Goal: Find specific fact

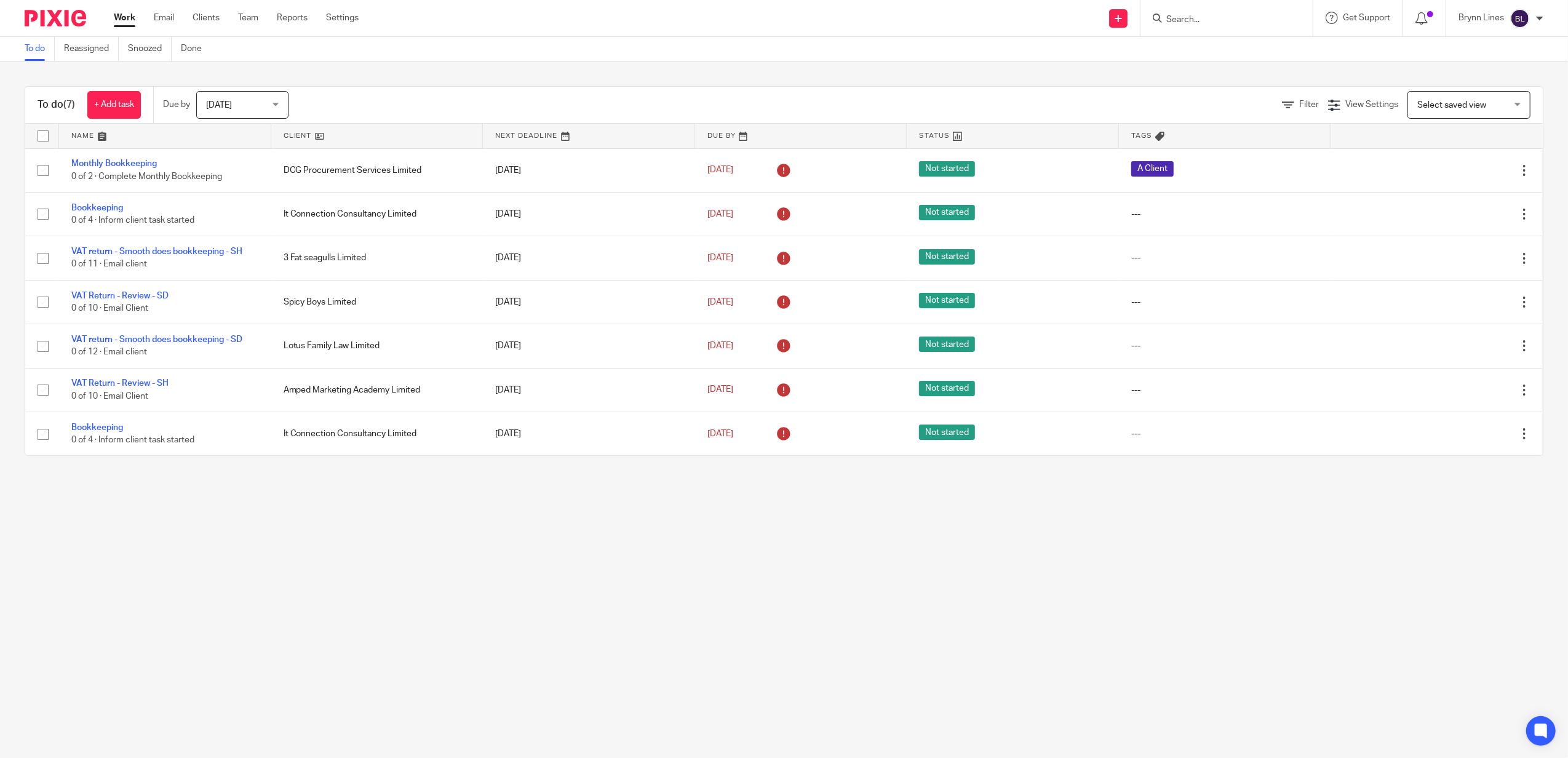
click at [1174, 15] on input "Search" at bounding box center [1220, 20] width 110 height 11
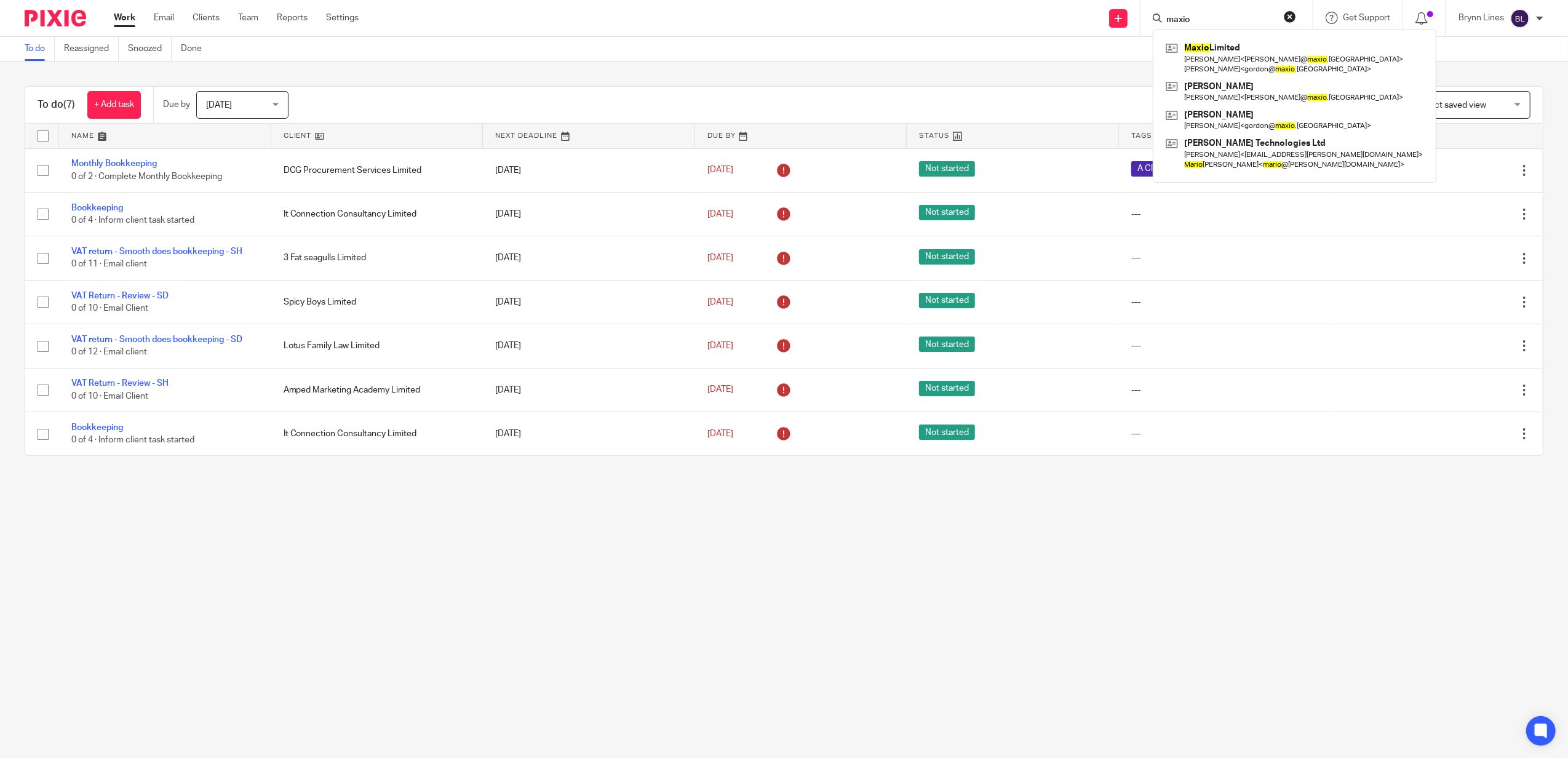
type input "maxio"
click button "submit" at bounding box center [0, 0] width 0 height 0
click at [1258, 59] on link at bounding box center [1294, 58] width 264 height 38
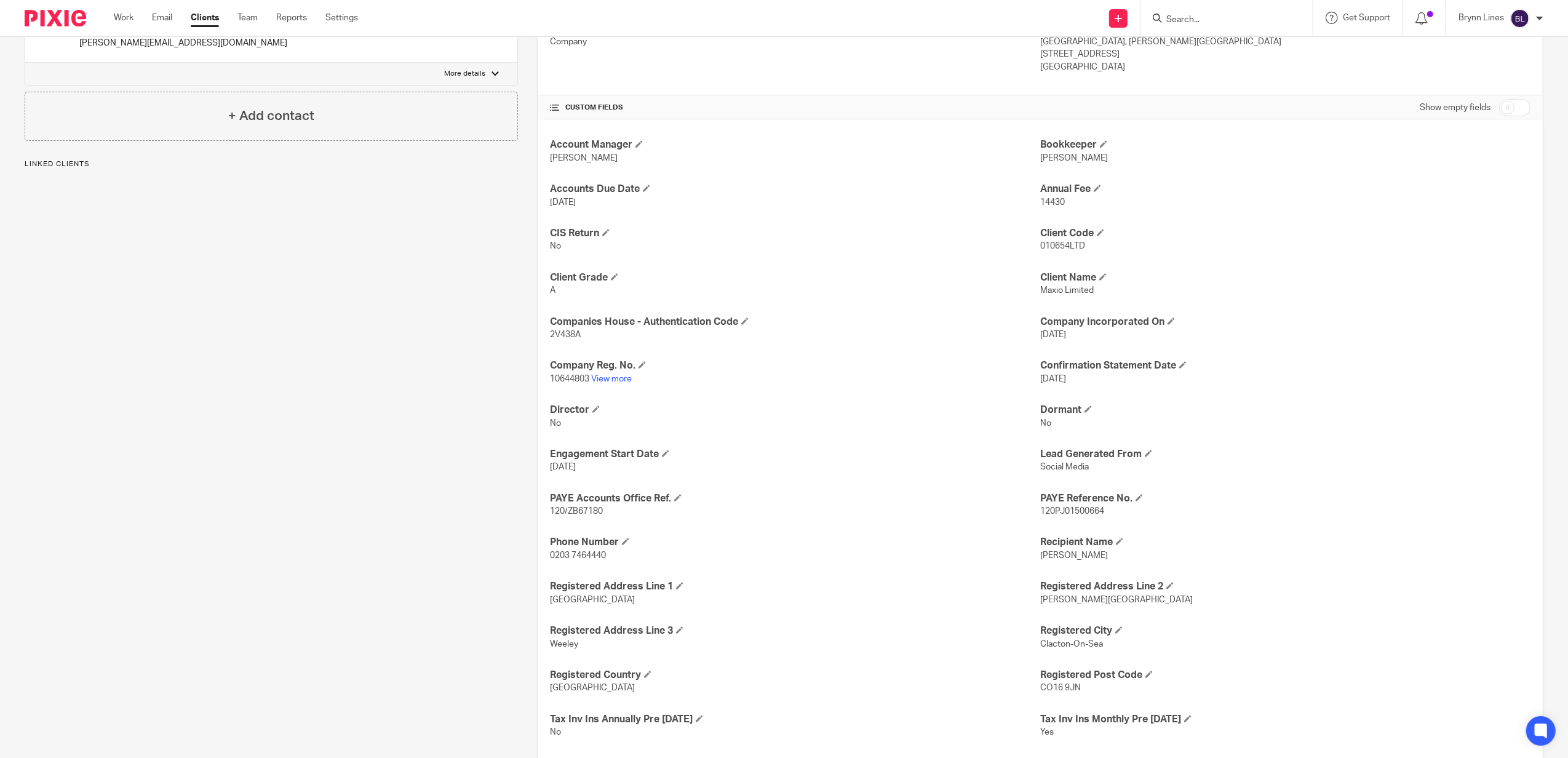
scroll to position [745, 0]
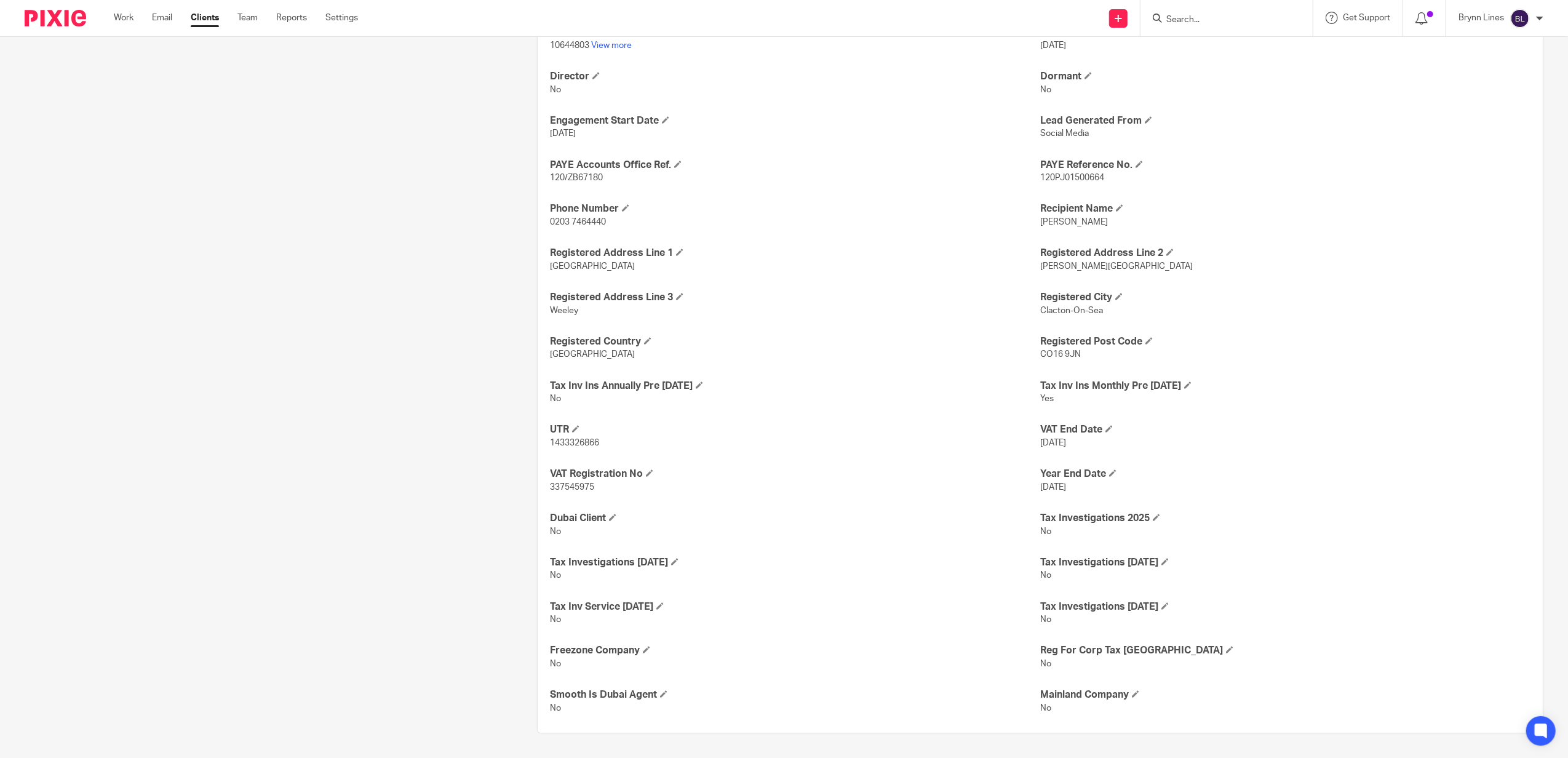
click at [581, 489] on span "337545975" at bounding box center [572, 487] width 44 height 8
click at [581, 487] on span "337545975" at bounding box center [572, 487] width 44 height 8
copy span "337545975"
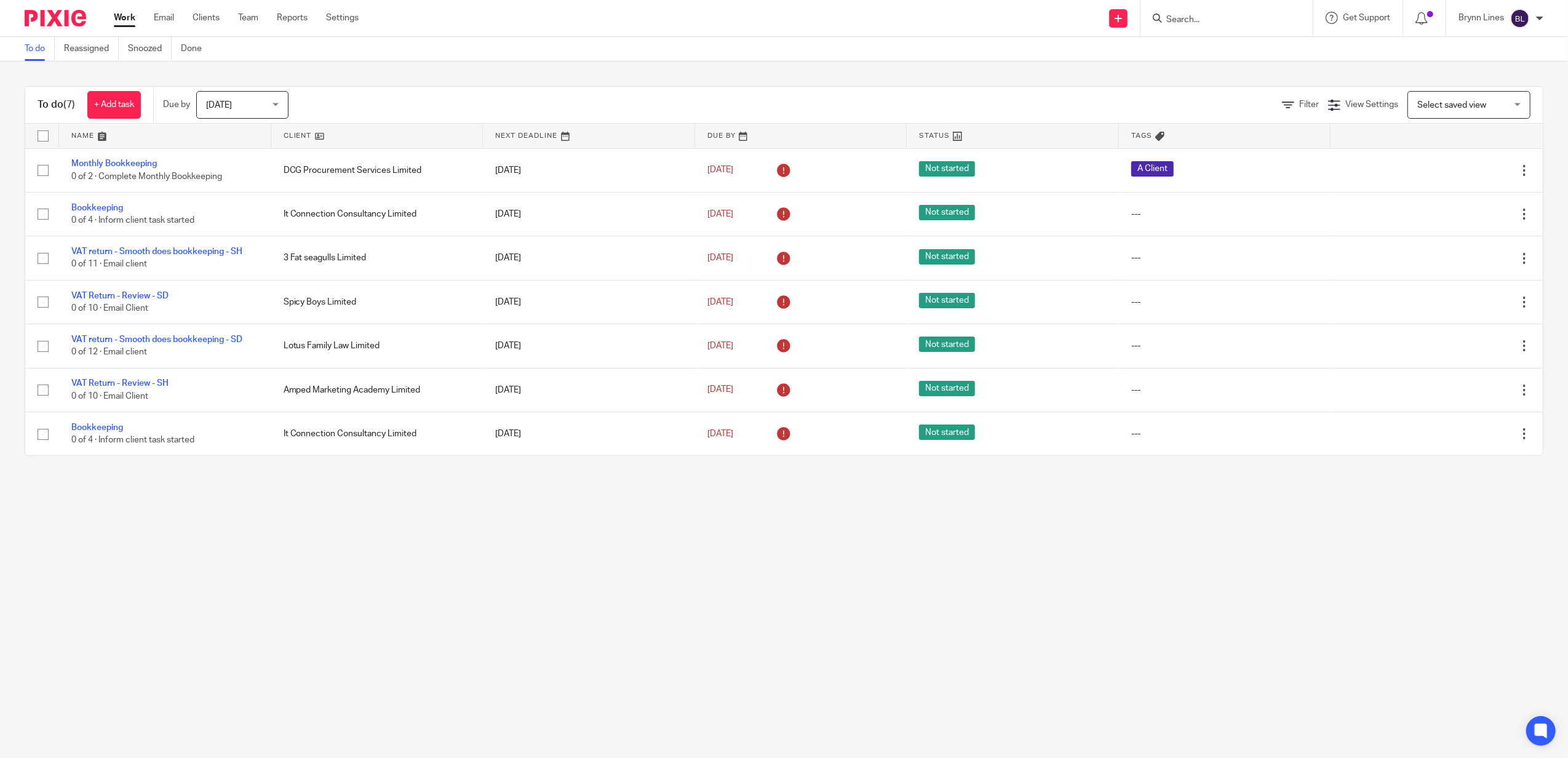
click at [1207, 20] on input "Search" at bounding box center [1220, 20] width 110 height 11
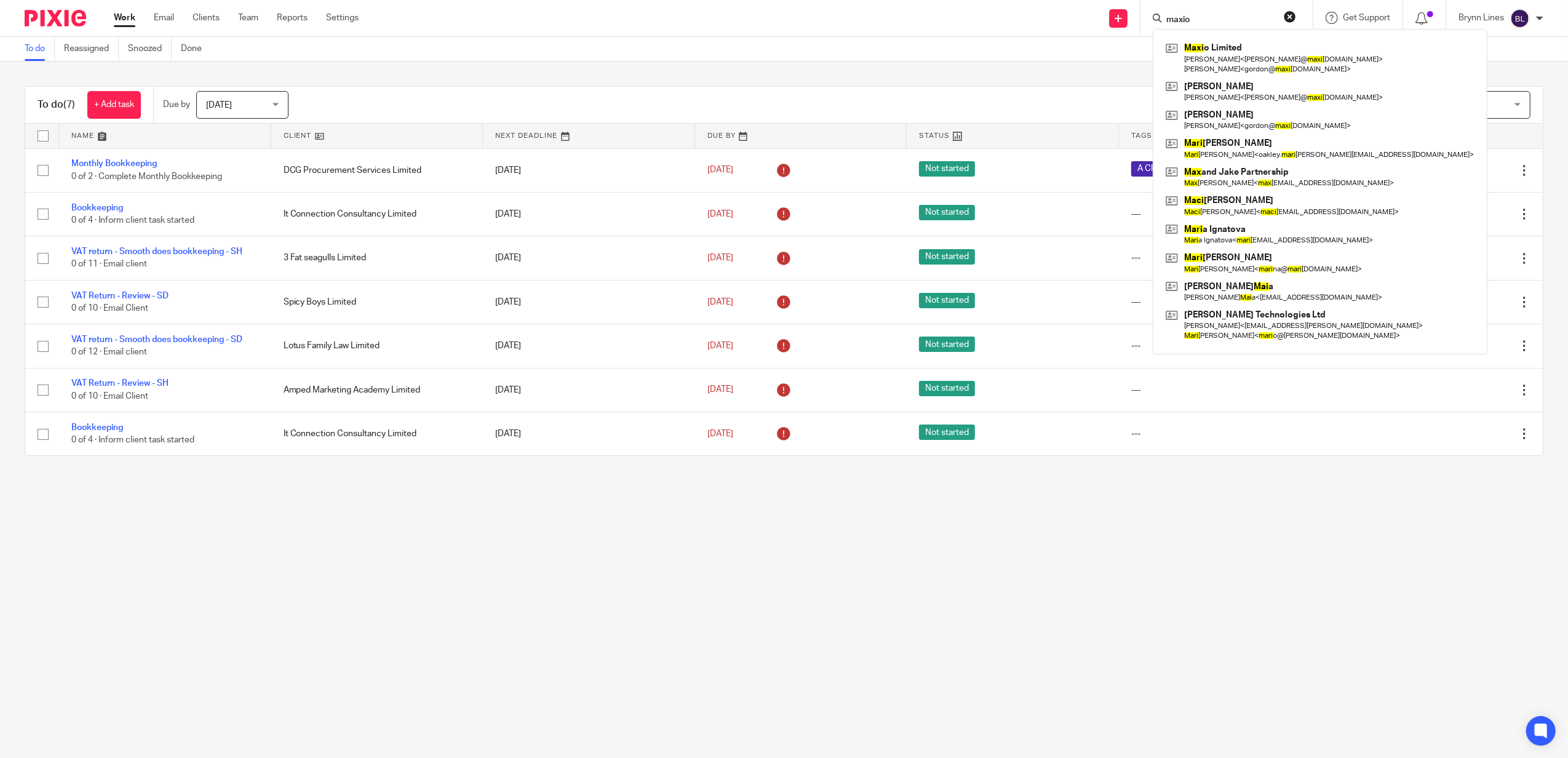
type input "maxio"
click button "submit" at bounding box center [0, 0] width 0 height 0
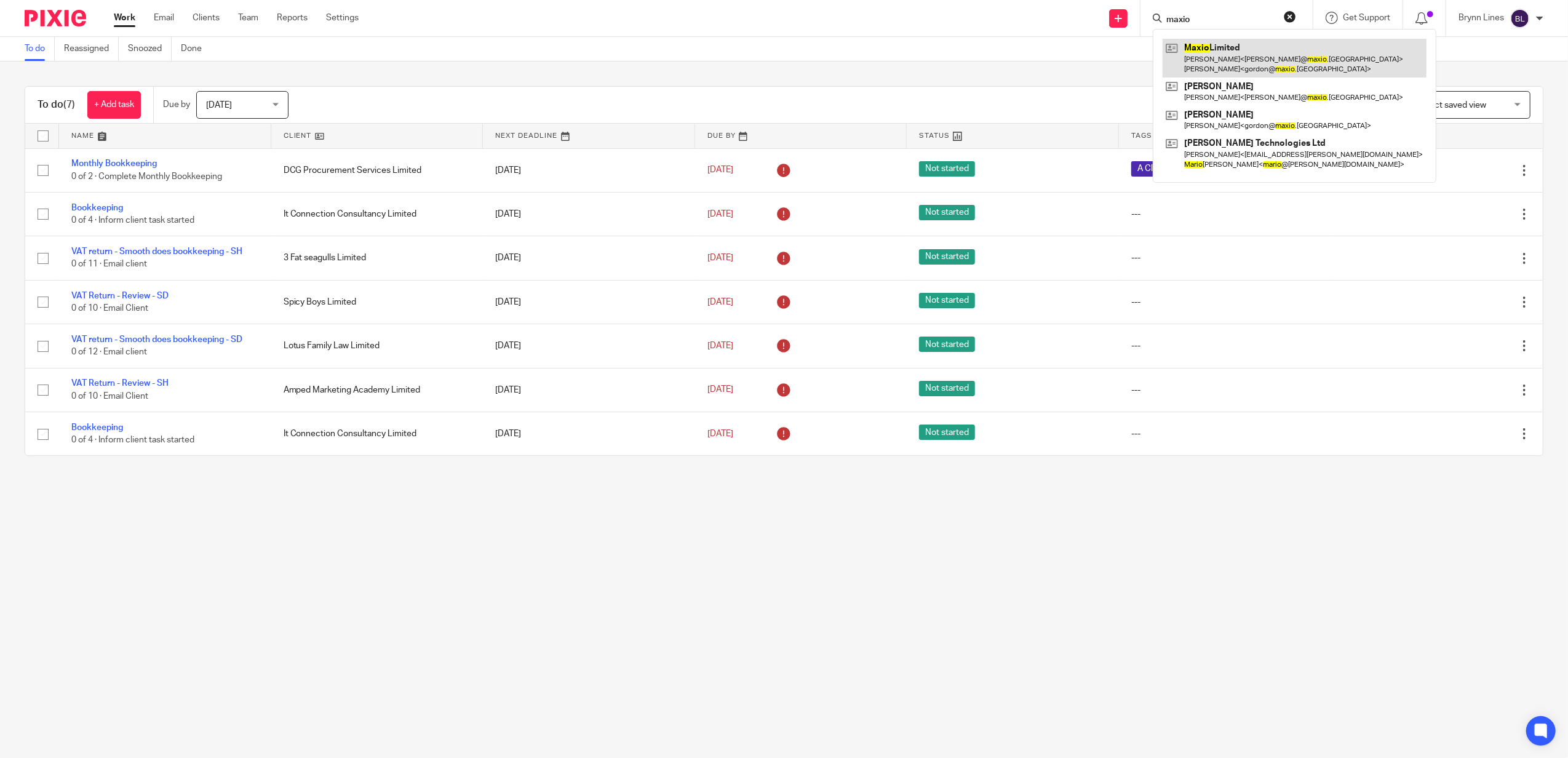
click at [1214, 50] on link at bounding box center [1294, 58] width 264 height 38
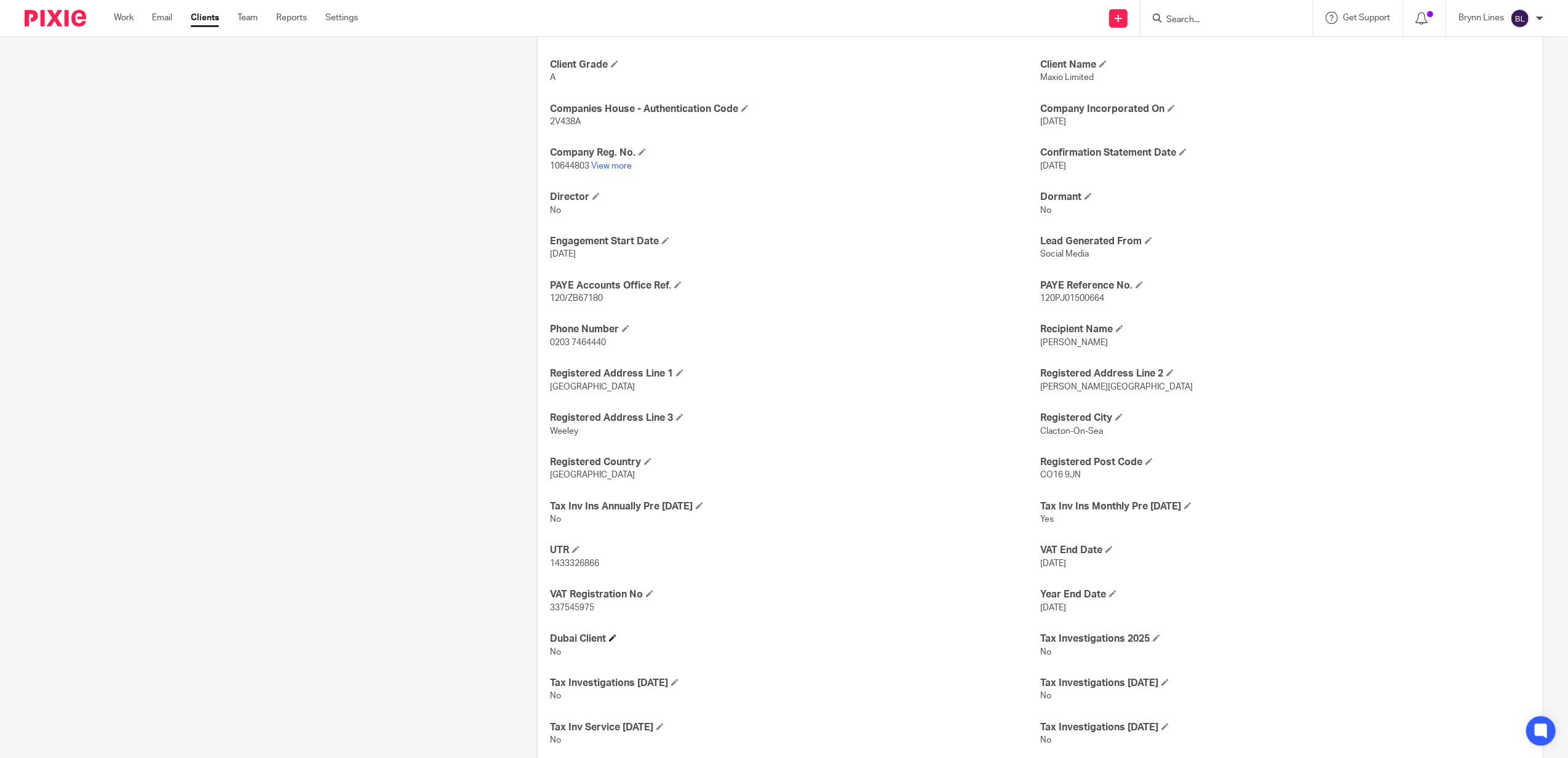
scroll to position [745, 0]
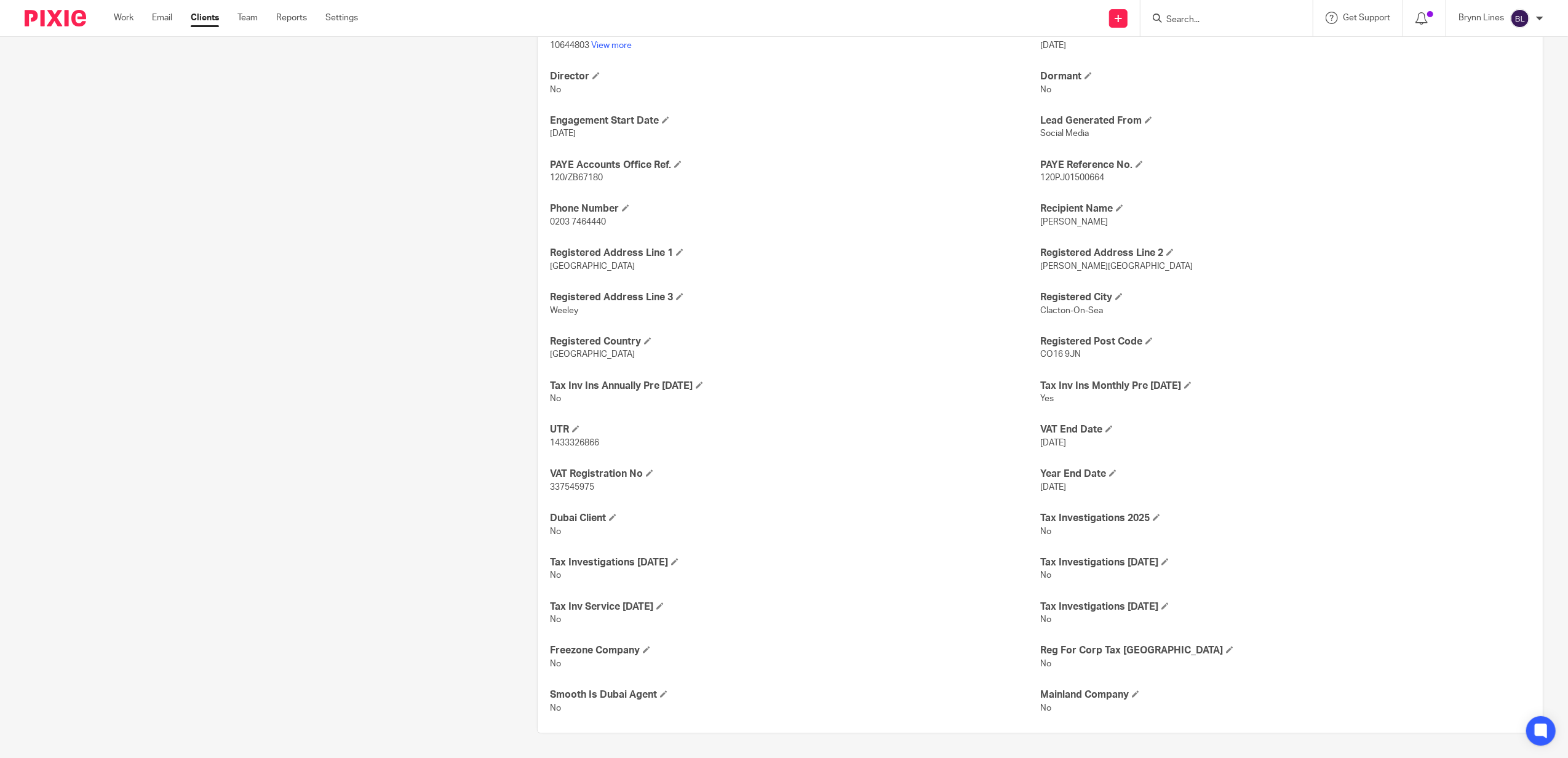
click at [577, 487] on span "337545975" at bounding box center [572, 487] width 44 height 8
copy span "337545975"
